Goal: Navigation & Orientation: Find specific page/section

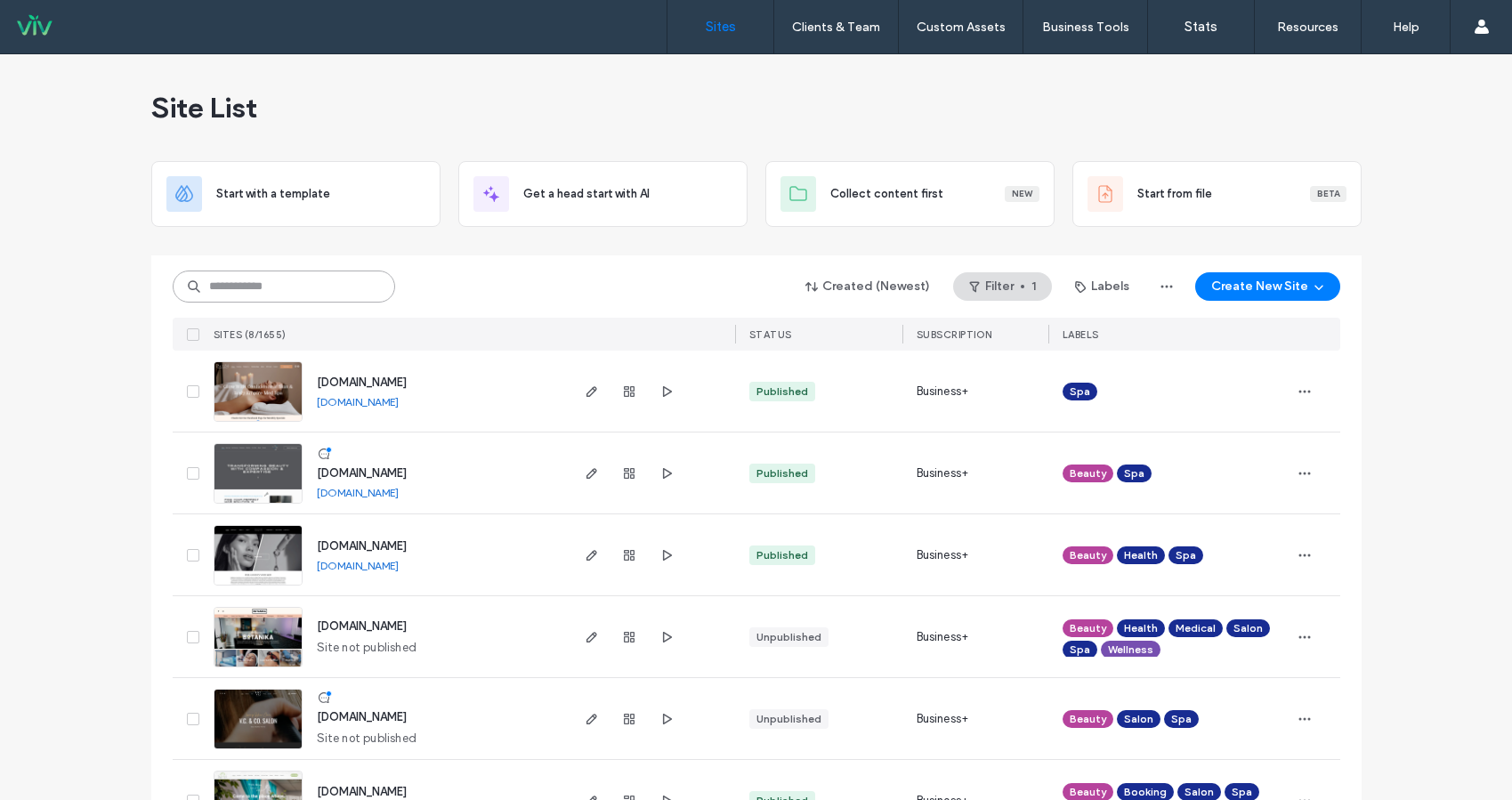
click at [304, 290] on input at bounding box center [283, 286] width 222 height 32
type input "*"
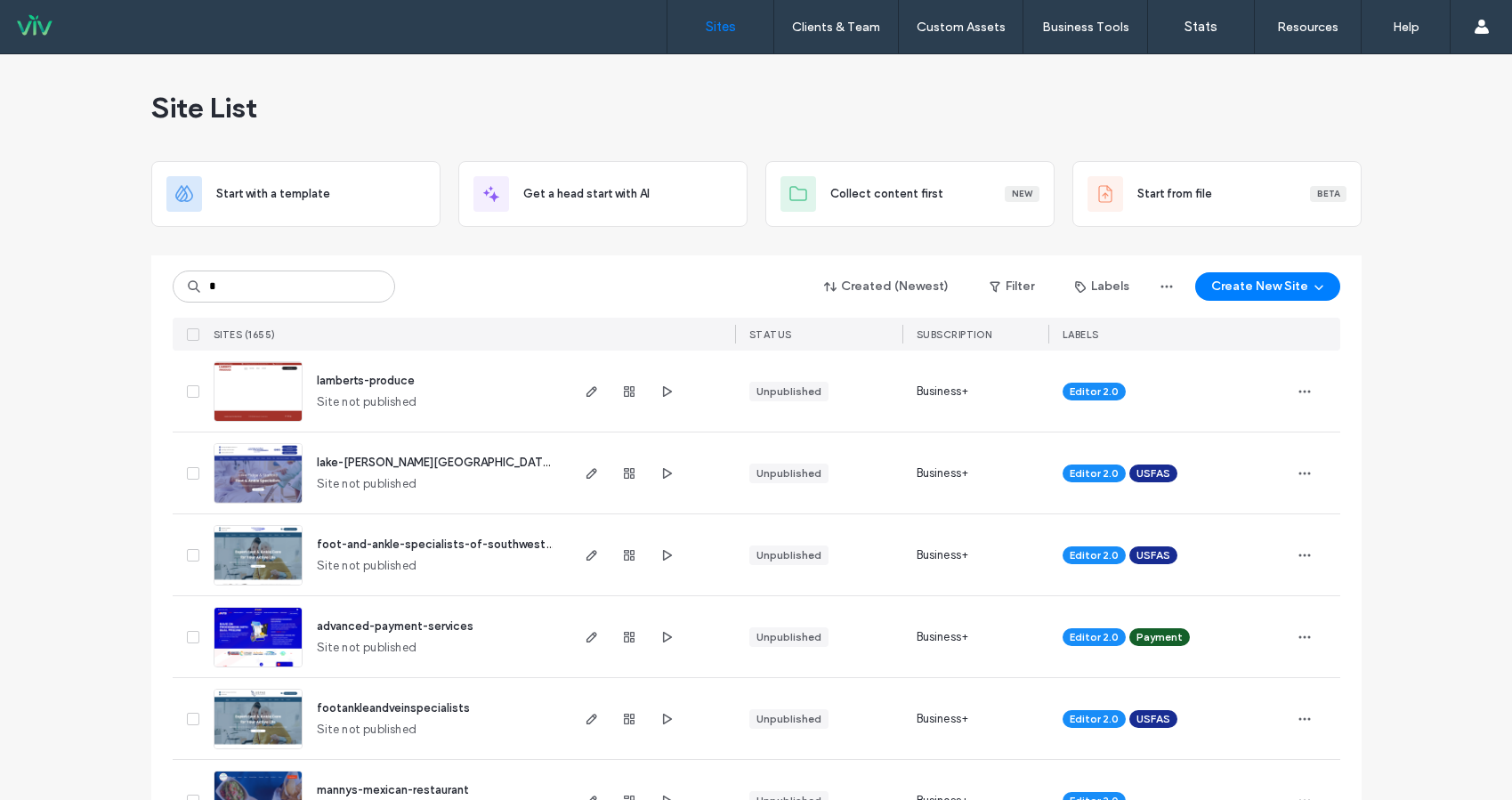
type input "*"
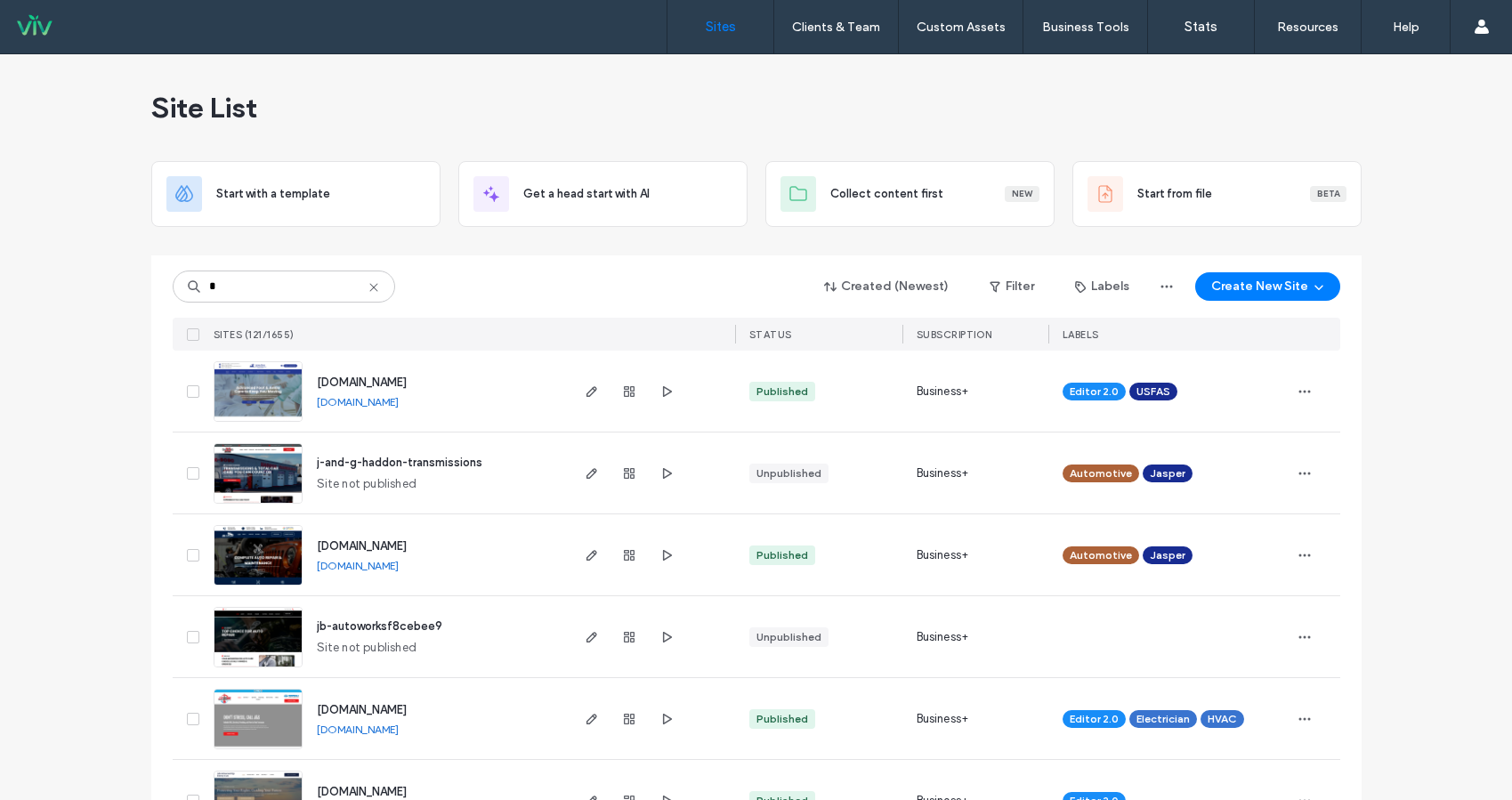
click at [465, 458] on span "j-and-g-haddon-transmissions" at bounding box center [399, 462] width 165 height 14
